Goal: Task Accomplishment & Management: Manage account settings

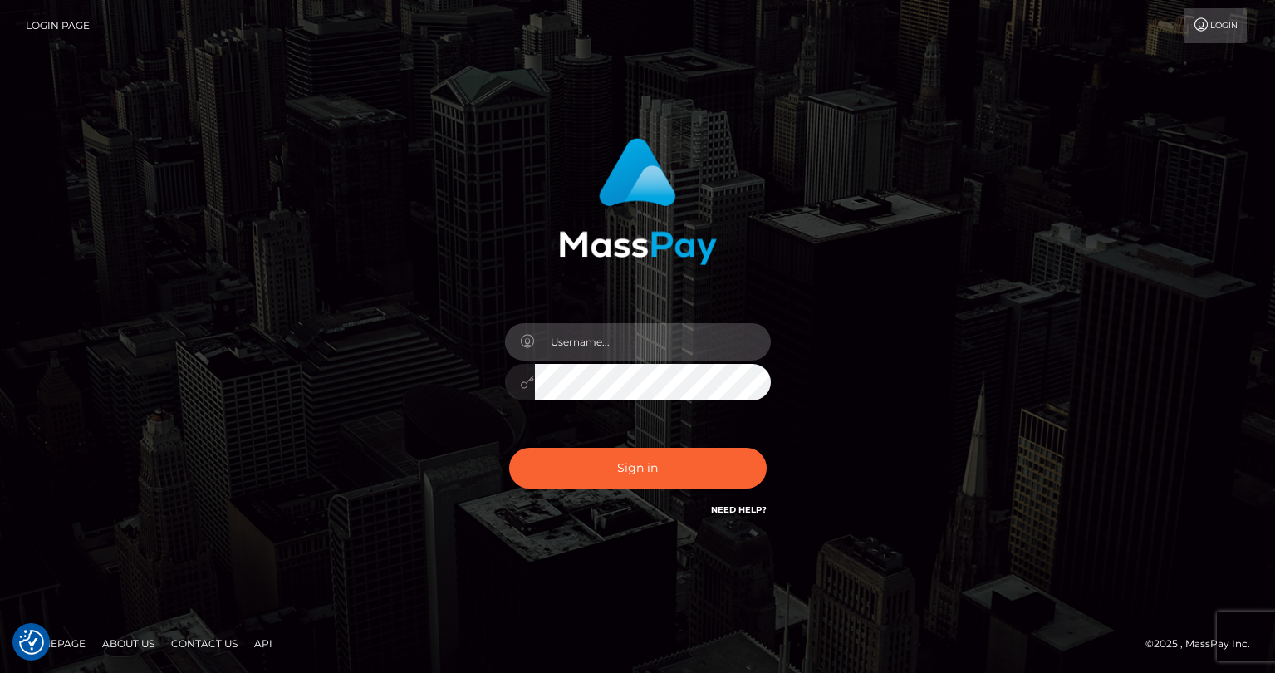
click at [564, 340] on input "text" at bounding box center [653, 341] width 236 height 37
type input "tatyanafansly1"
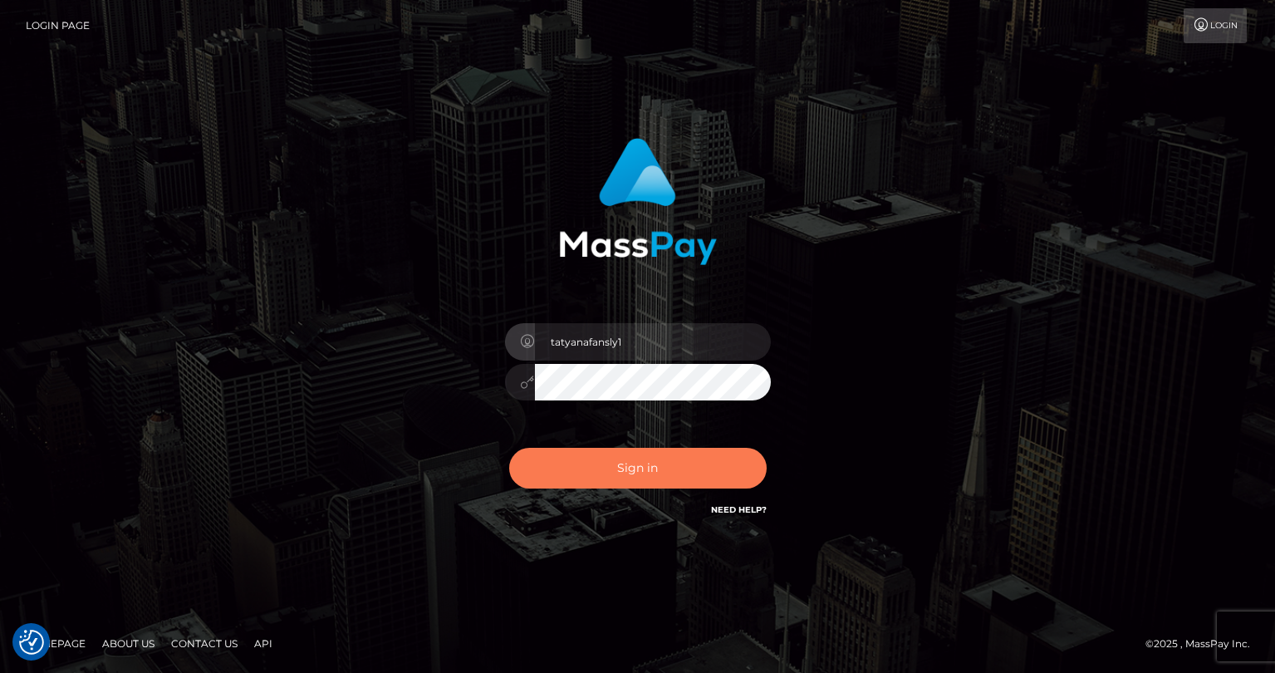
click at [684, 477] on button "Sign in" at bounding box center [637, 468] width 257 height 41
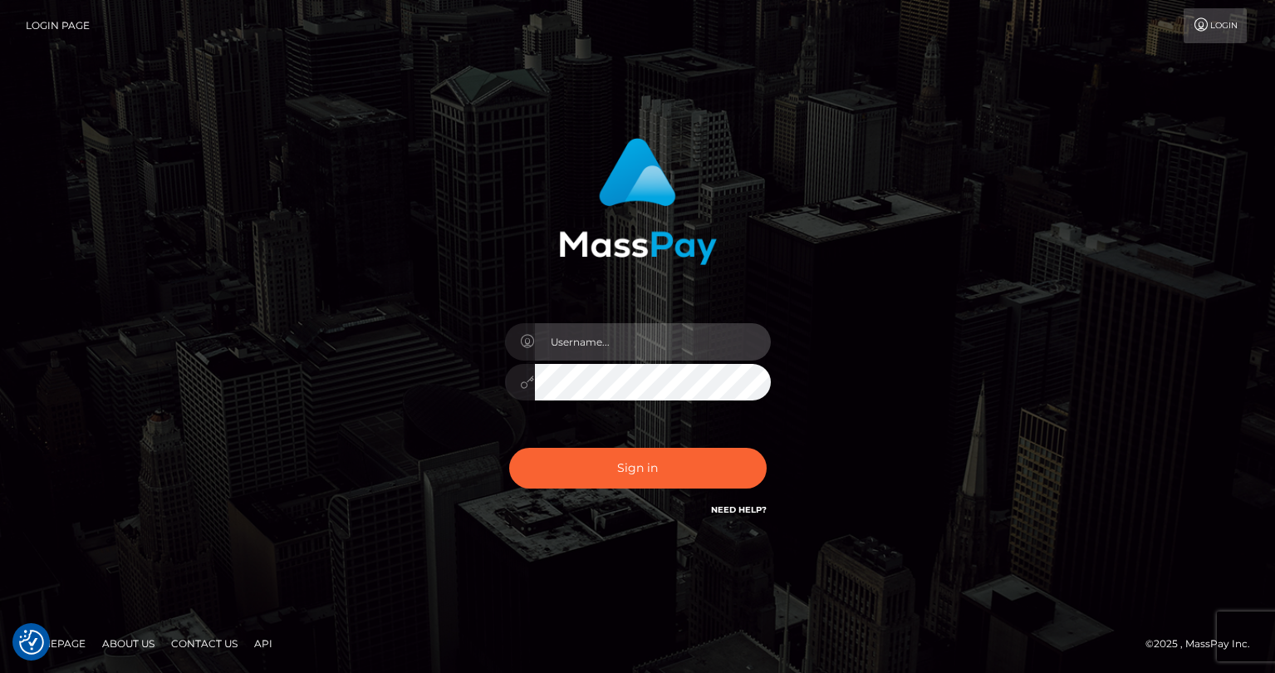
click at [663, 355] on input "text" at bounding box center [653, 341] width 236 height 37
type input "tatyanafansly1"
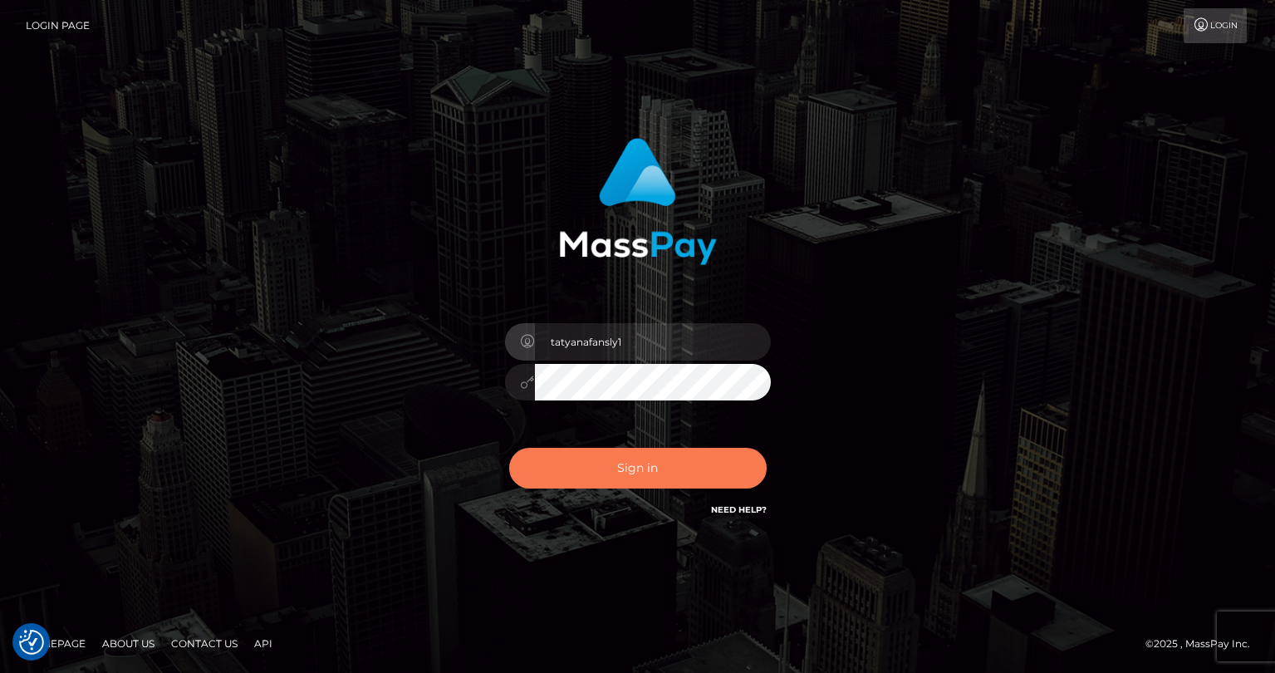
click at [655, 454] on button "Sign in" at bounding box center [637, 468] width 257 height 41
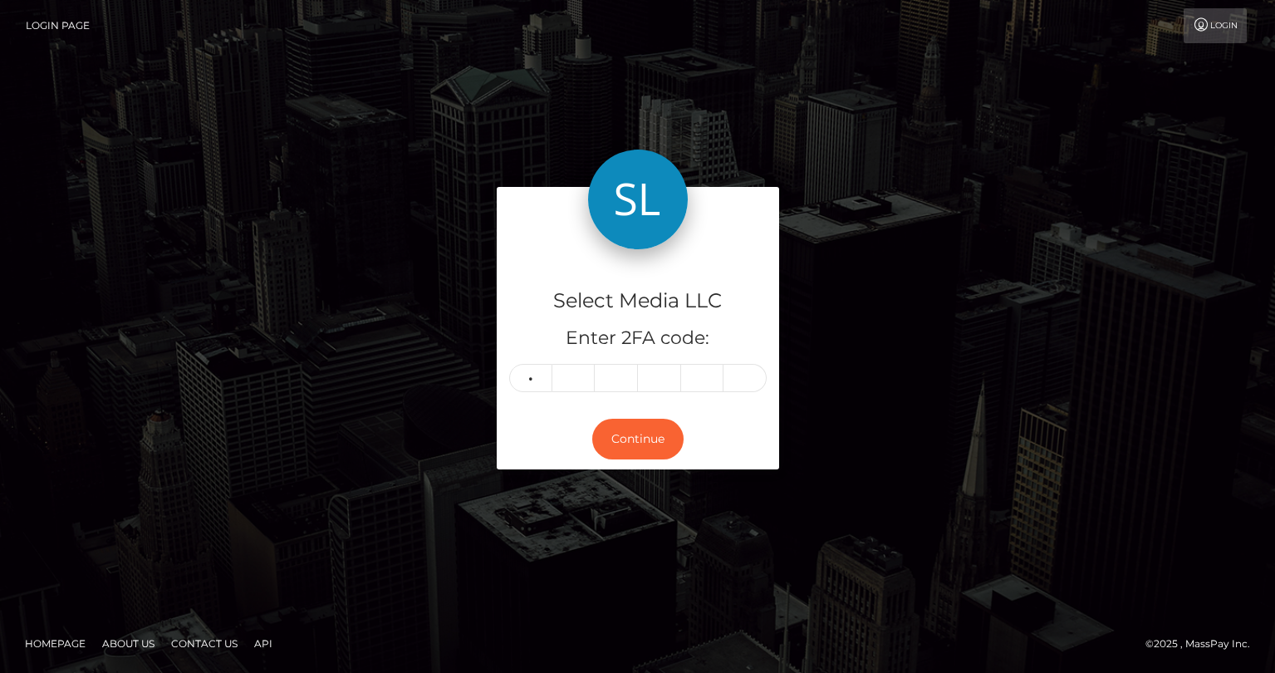
type input "9"
type input "0"
type input "8"
type input "3"
type input "0"
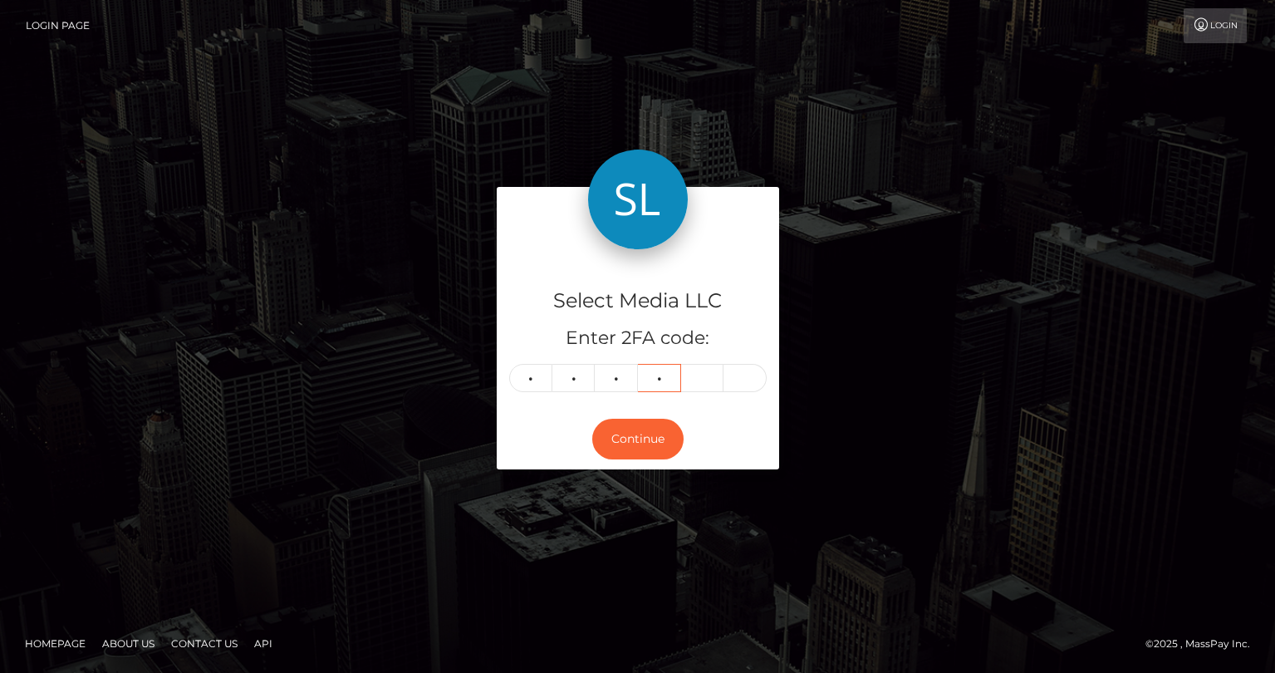
type input "1"
type input "8"
type input "1"
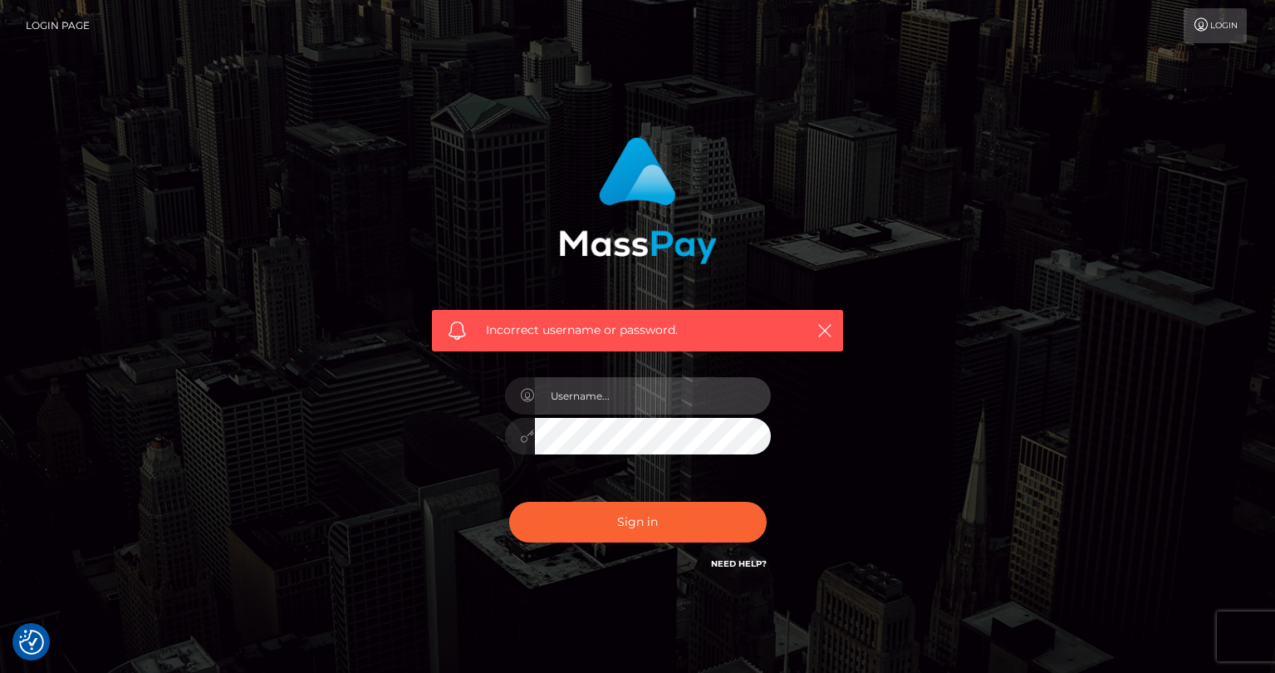
click at [575, 394] on input "text" at bounding box center [653, 395] width 236 height 37
type input "tatyanafansly1"
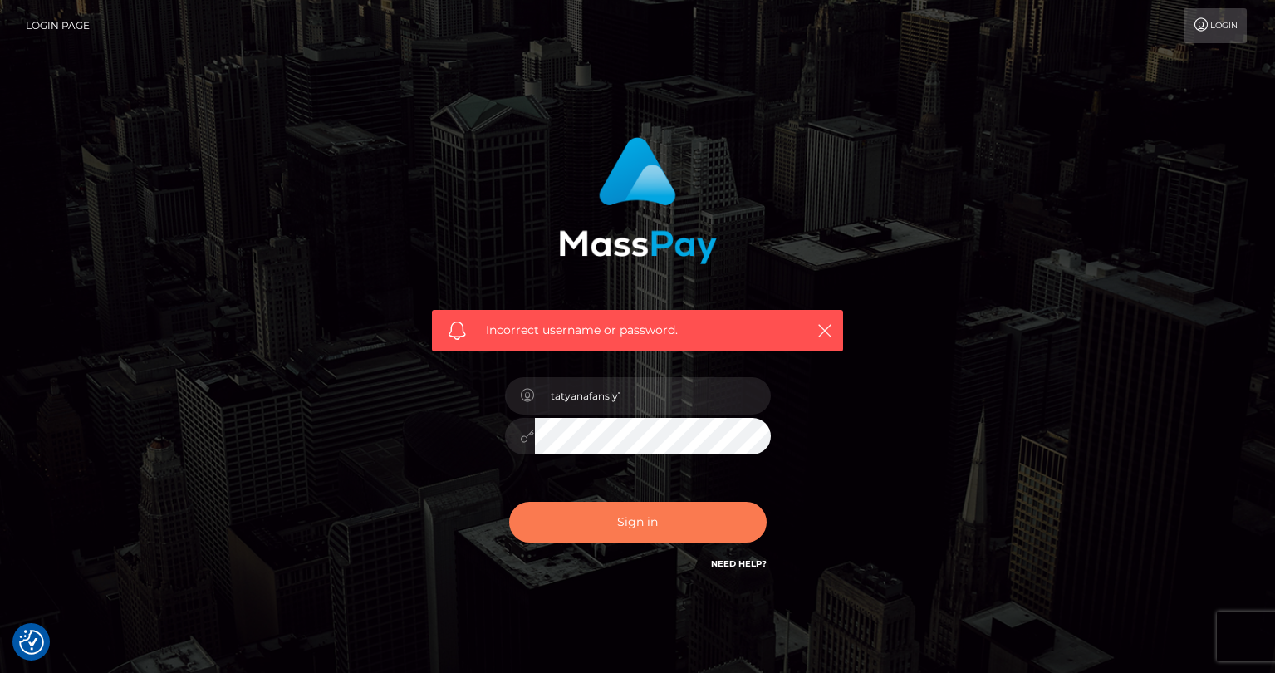
click at [639, 514] on button "Sign in" at bounding box center [637, 522] width 257 height 41
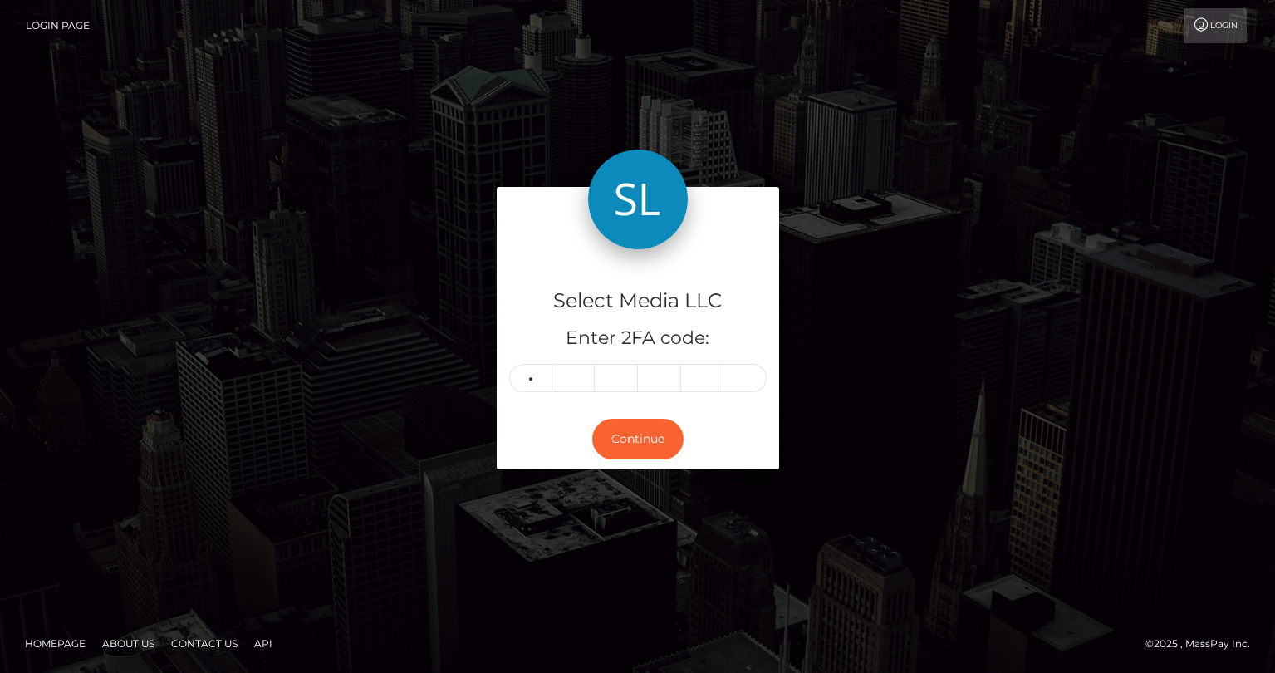
type input "0"
type input "2"
type input "9"
type input "7"
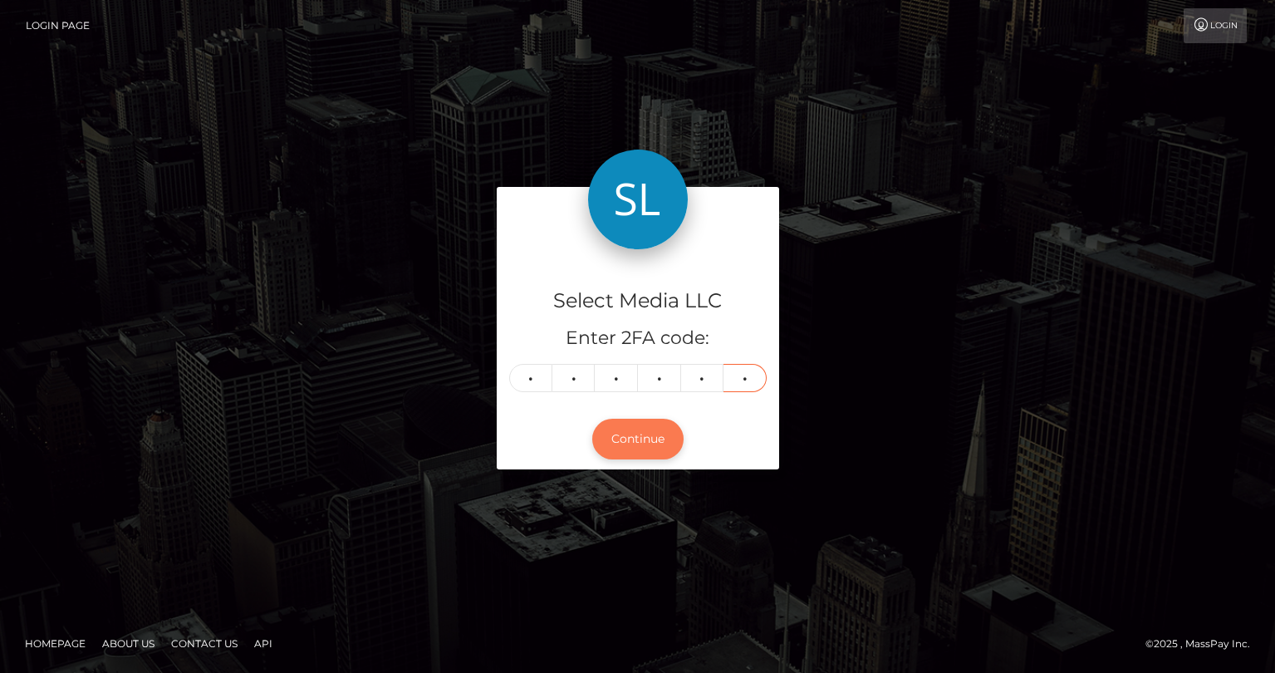
type input "8"
click at [606, 436] on button "Continue" at bounding box center [637, 438] width 91 height 41
